Goal: Information Seeking & Learning: Find specific page/section

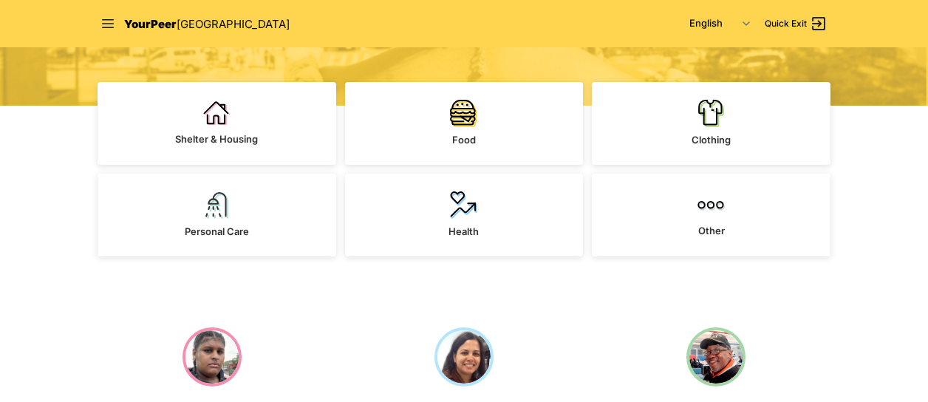
scroll to position [341, 0]
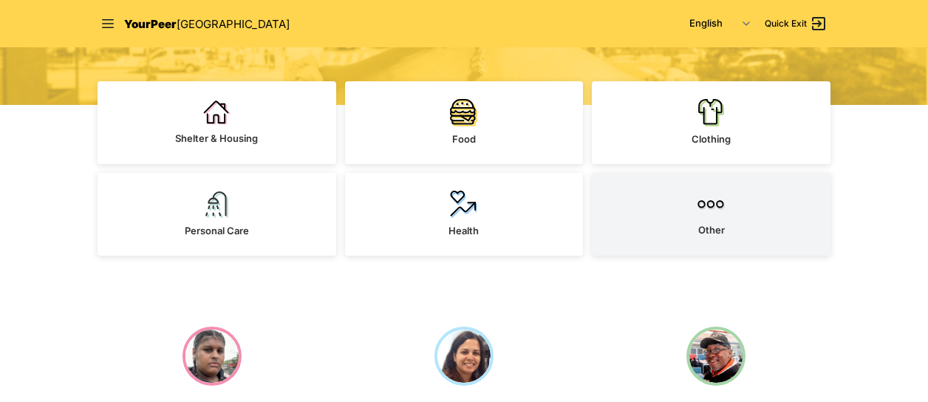
click at [700, 207] on img at bounding box center [710, 204] width 27 height 27
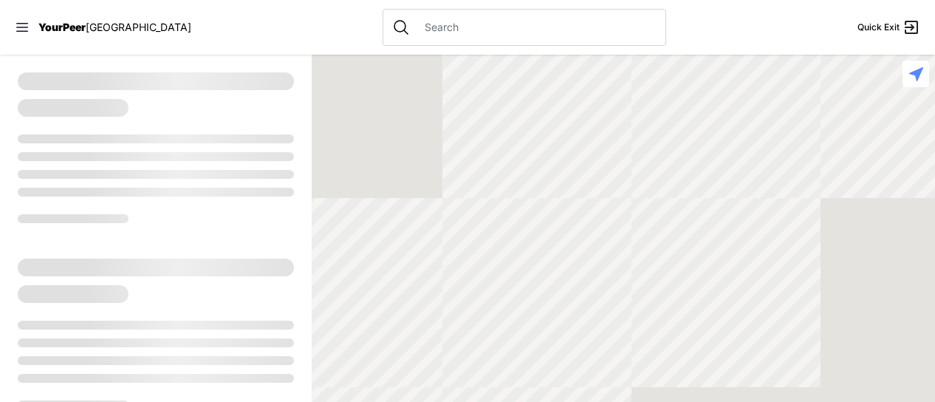
select select "recentlyUpdated"
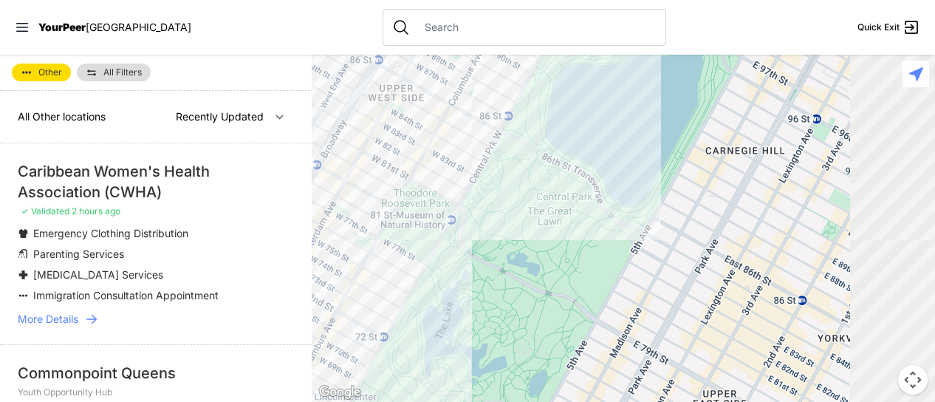
drag, startPoint x: 730, startPoint y: 335, endPoint x: 518, endPoint y: 142, distance: 286.5
click at [518, 142] on div at bounding box center [623, 228] width 623 height 347
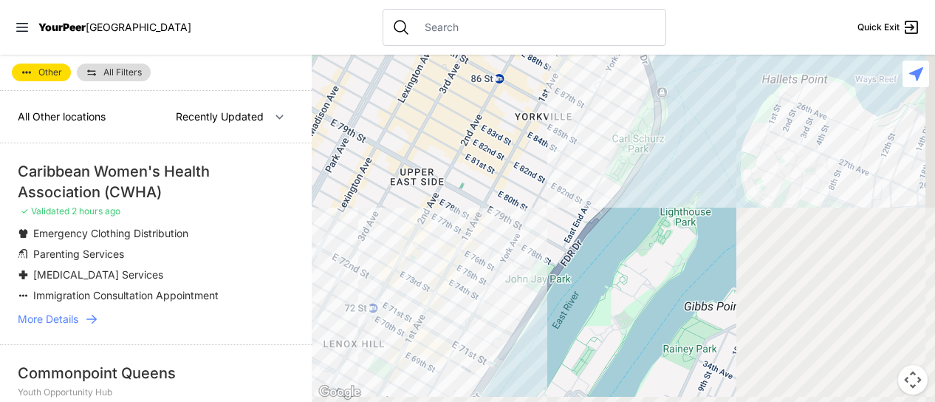
drag, startPoint x: 778, startPoint y: 308, endPoint x: 498, endPoint y: 106, distance: 345.6
click at [498, 106] on div at bounding box center [623, 228] width 623 height 347
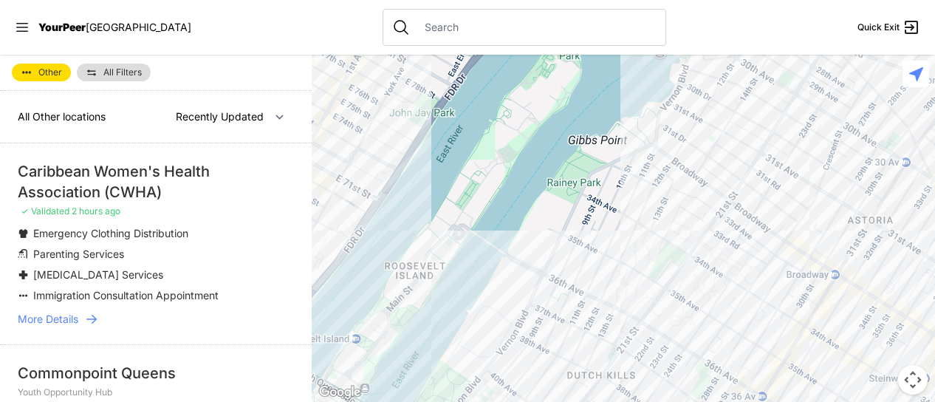
drag, startPoint x: 769, startPoint y: 287, endPoint x: 560, endPoint y: 103, distance: 278.4
click at [560, 103] on div at bounding box center [623, 228] width 623 height 347
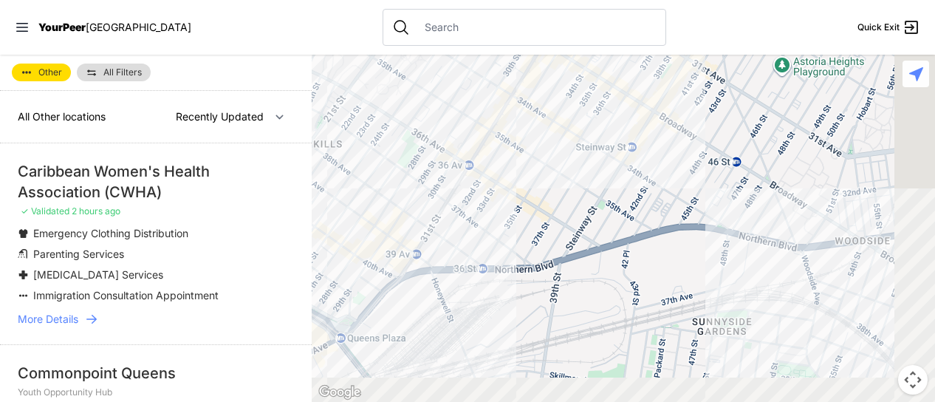
drag, startPoint x: 785, startPoint y: 344, endPoint x: 597, endPoint y: 120, distance: 292.6
click at [597, 120] on div at bounding box center [623, 228] width 623 height 347
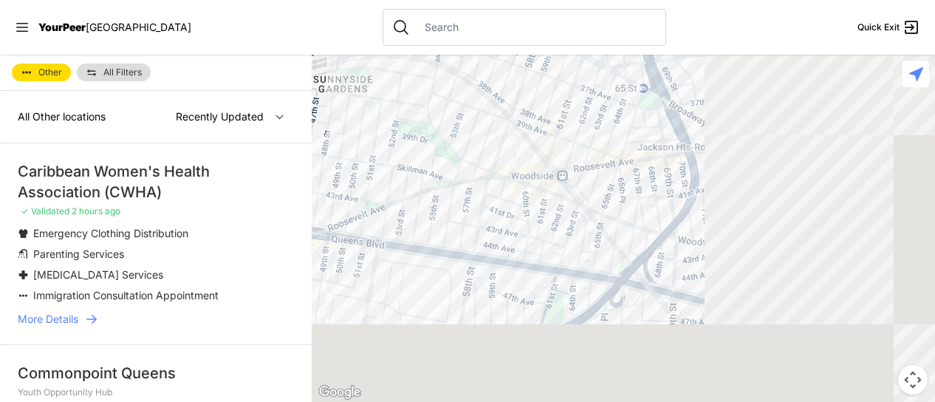
drag, startPoint x: 712, startPoint y: 360, endPoint x: 361, endPoint y: 142, distance: 412.9
click at [361, 142] on div at bounding box center [623, 228] width 623 height 347
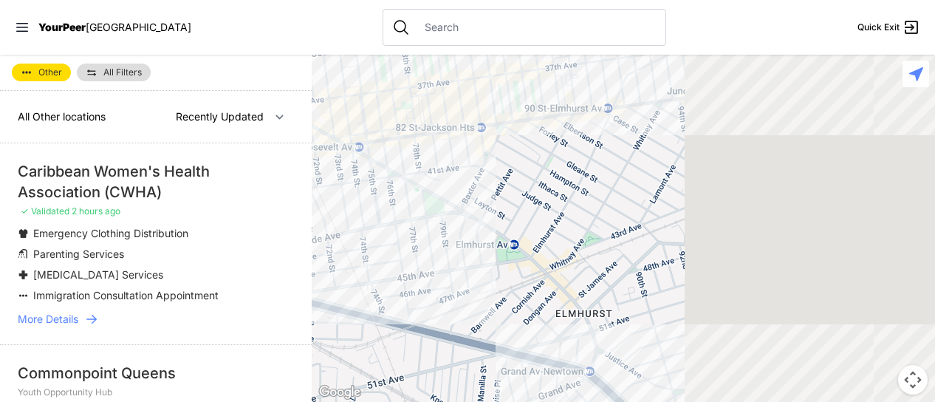
drag, startPoint x: 760, startPoint y: 269, endPoint x: 325, endPoint y: 287, distance: 435.4
click at [325, 287] on div at bounding box center [623, 228] width 623 height 347
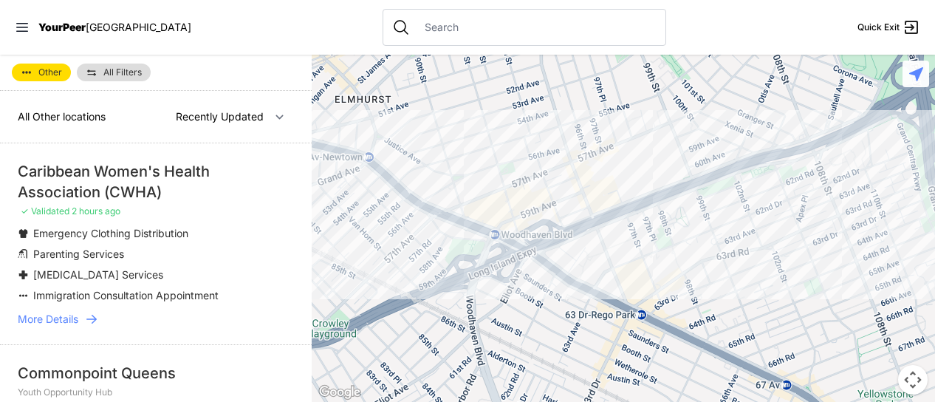
drag, startPoint x: 690, startPoint y: 332, endPoint x: 539, endPoint y: 124, distance: 256.4
click at [539, 124] on div at bounding box center [623, 228] width 623 height 347
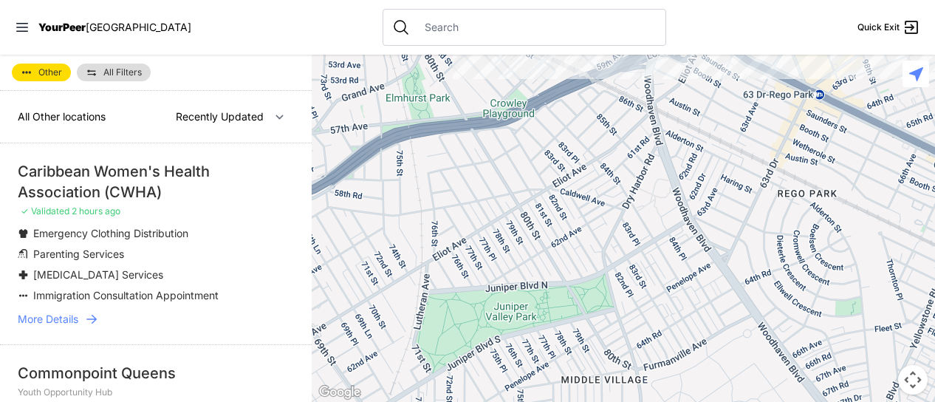
drag, startPoint x: 427, startPoint y: 311, endPoint x: 614, endPoint y: 82, distance: 296.0
click at [614, 82] on div at bounding box center [623, 228] width 623 height 347
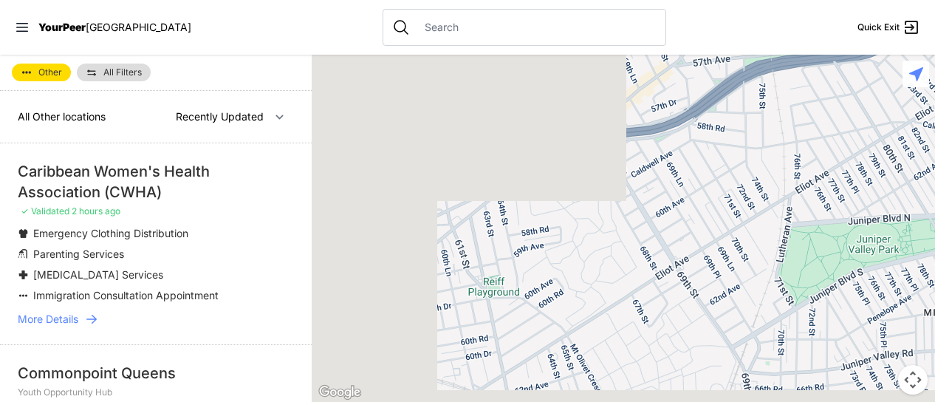
drag, startPoint x: 495, startPoint y: 267, endPoint x: 909, endPoint y: 192, distance: 421.1
click at [909, 192] on div at bounding box center [623, 228] width 623 height 347
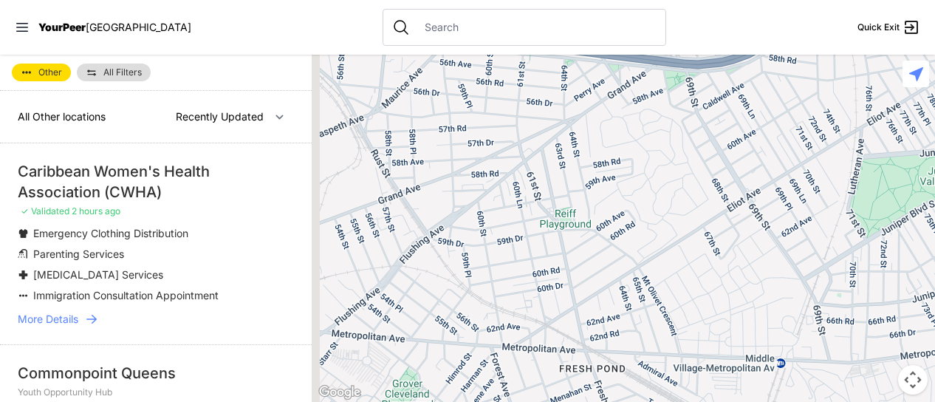
drag, startPoint x: 616, startPoint y: 300, endPoint x: 735, endPoint y: -11, distance: 332.9
click at [735, 0] on html "View map Close panel YourPeer [GEOGRAPHIC_DATA] Quick Exit Single Adult Familie…" at bounding box center [467, 201] width 935 height 402
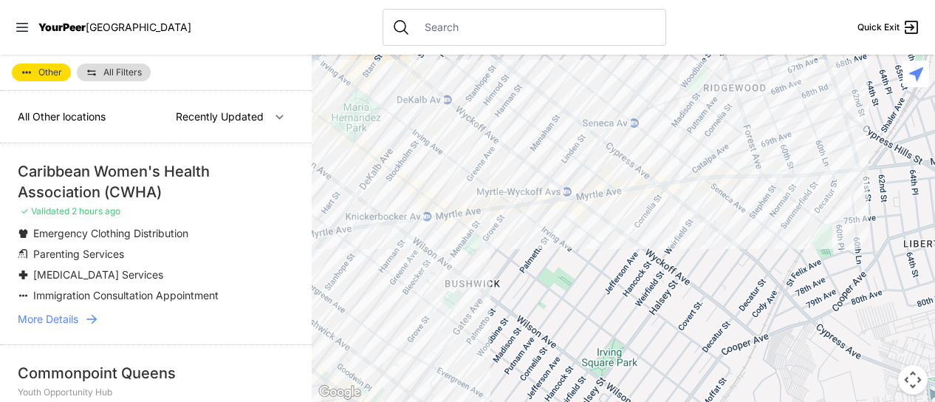
drag, startPoint x: 597, startPoint y: 281, endPoint x: 668, endPoint y: 91, distance: 203.3
click at [668, 91] on div at bounding box center [623, 228] width 623 height 347
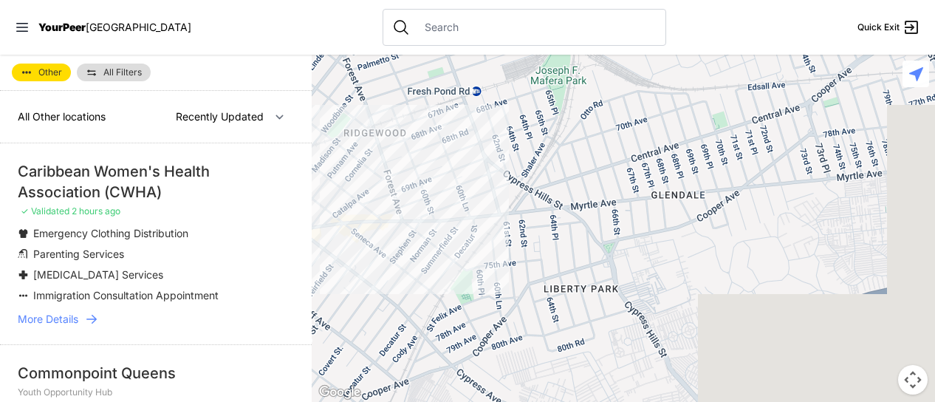
drag, startPoint x: 815, startPoint y: 215, endPoint x: 435, endPoint y: 260, distance: 382.3
click at [435, 260] on div at bounding box center [623, 228] width 623 height 347
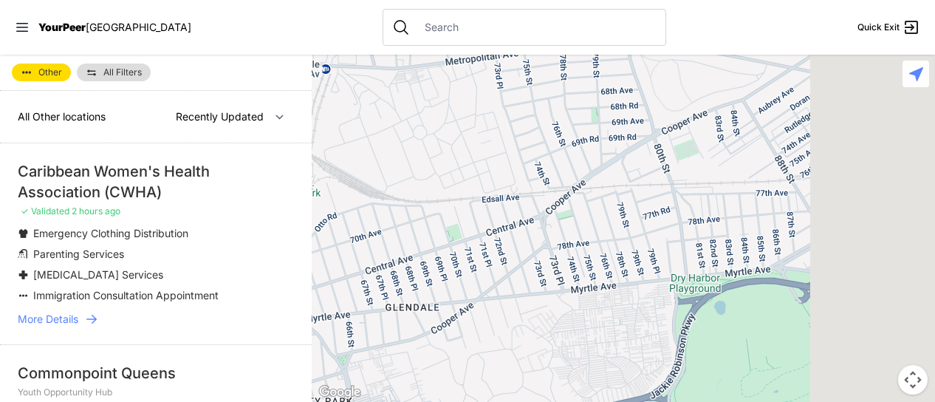
drag, startPoint x: 718, startPoint y: 221, endPoint x: 435, endPoint y: 337, distance: 305.7
click at [435, 337] on div at bounding box center [623, 228] width 623 height 347
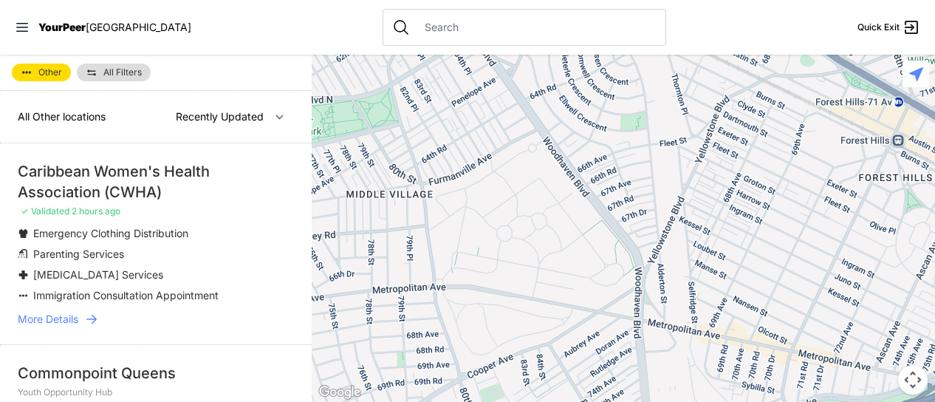
drag, startPoint x: 644, startPoint y: 142, endPoint x: 574, endPoint y: 347, distance: 217.0
click at [574, 347] on div at bounding box center [623, 228] width 623 height 347
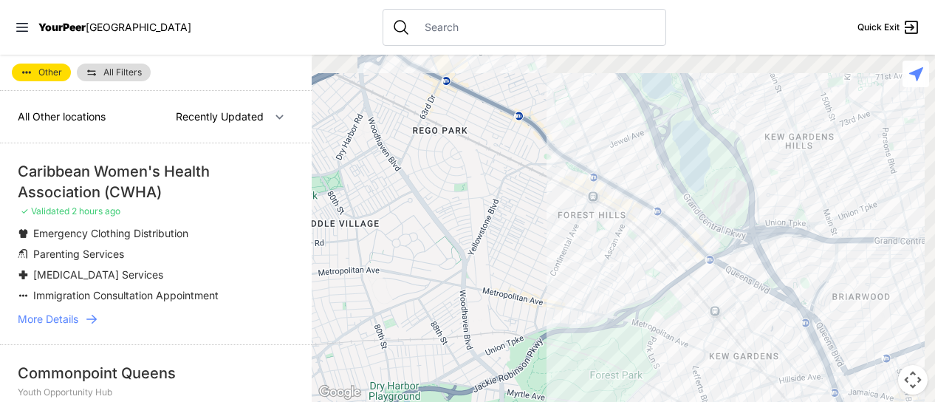
drag, startPoint x: 790, startPoint y: 209, endPoint x: 631, endPoint y: 249, distance: 164.4
click at [631, 249] on div at bounding box center [623, 228] width 623 height 347
click at [696, 244] on div at bounding box center [623, 228] width 623 height 347
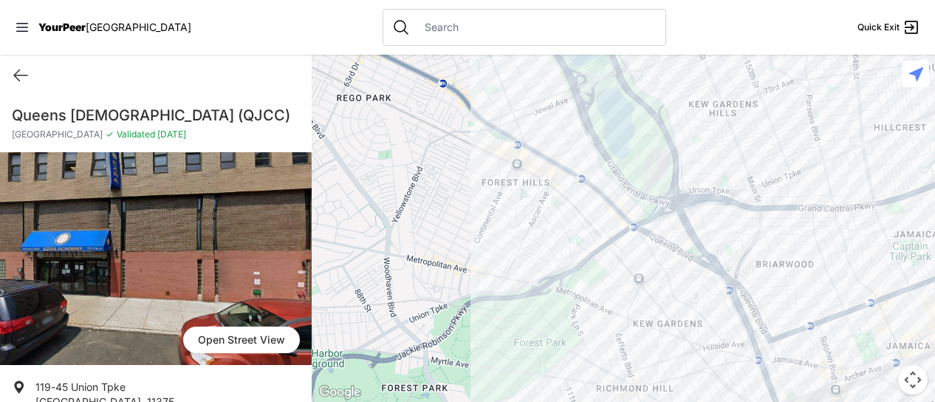
click at [637, 216] on div at bounding box center [623, 228] width 623 height 347
